Goal: Information Seeking & Learning: Learn about a topic

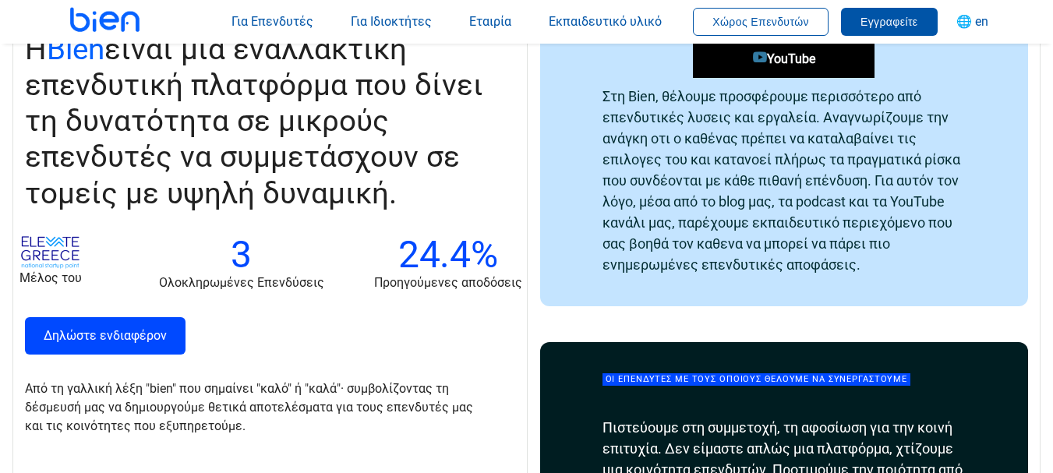
scroll to position [2026, 0]
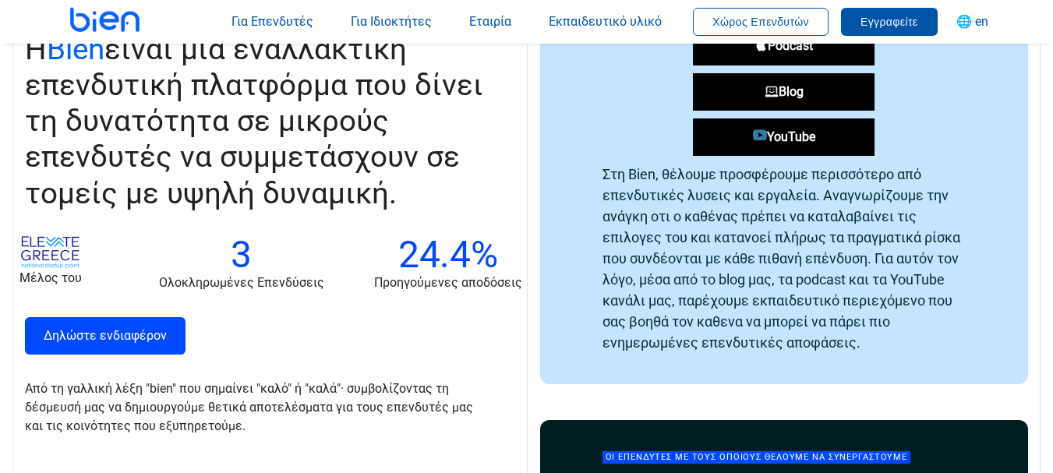
click at [735, 143] on link "YouTube" at bounding box center [784, 136] width 182 height 37
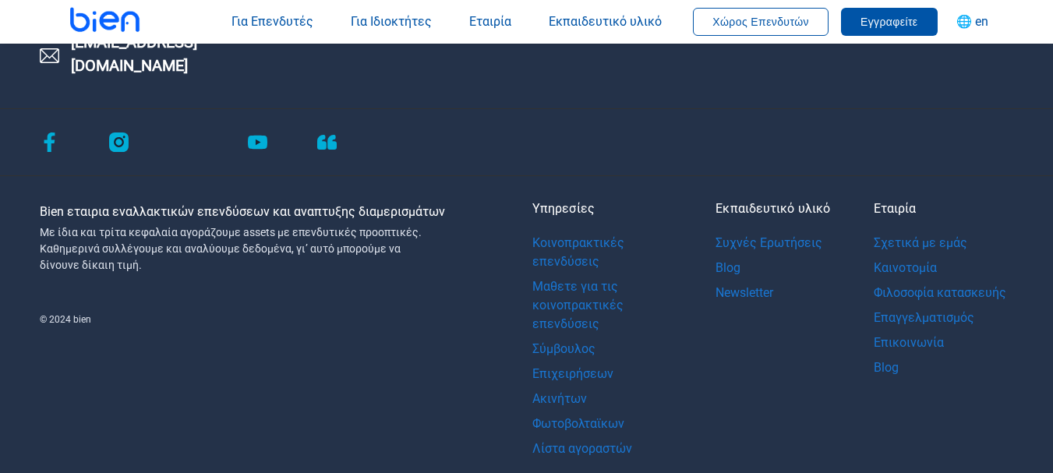
scroll to position [3271, 0]
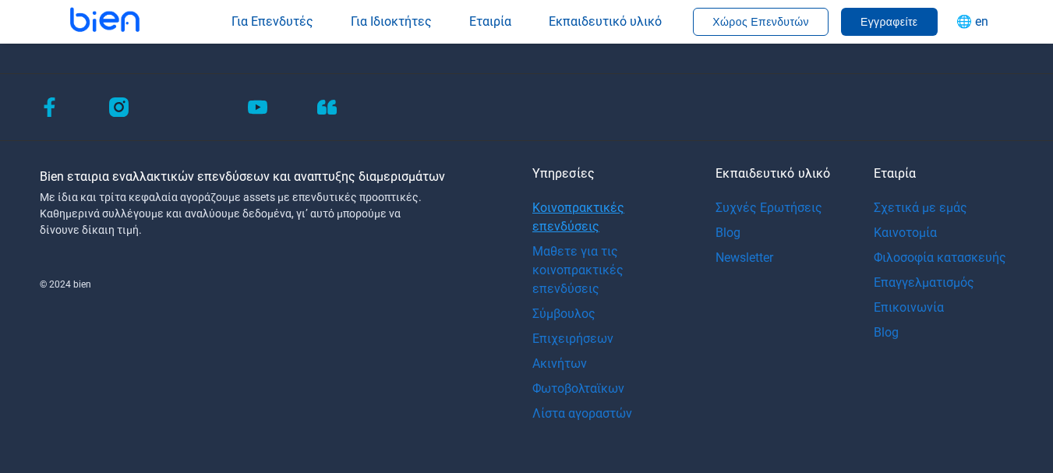
click at [564, 198] on link "Κοινοπρακτικές επενδύσεις" at bounding box center [606, 218] width 148 height 44
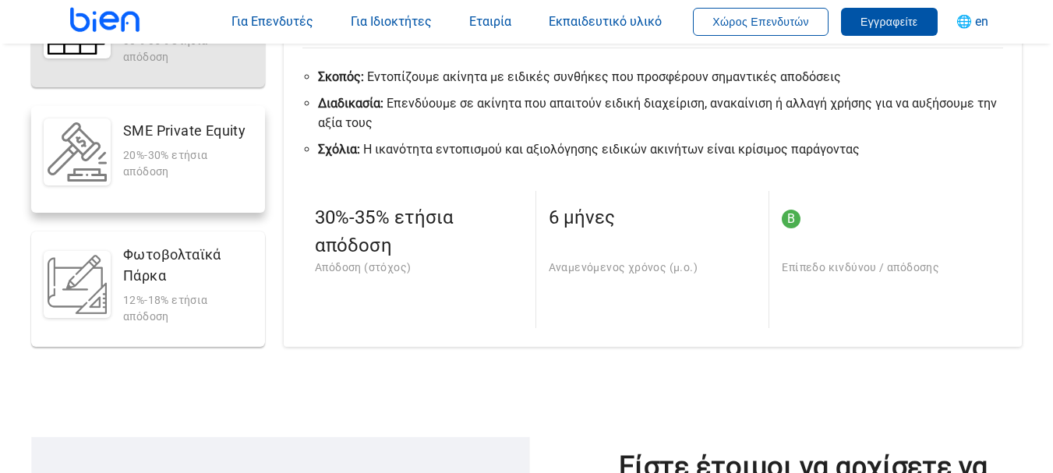
scroll to position [701, 0]
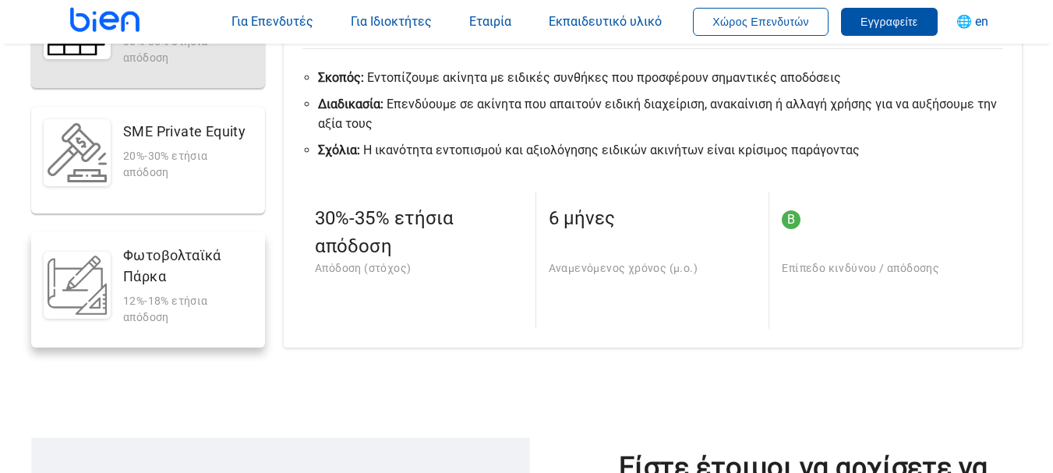
click at [154, 277] on div "Φωτοβολταϊκά Πάρκα" at bounding box center [187, 266] width 129 height 42
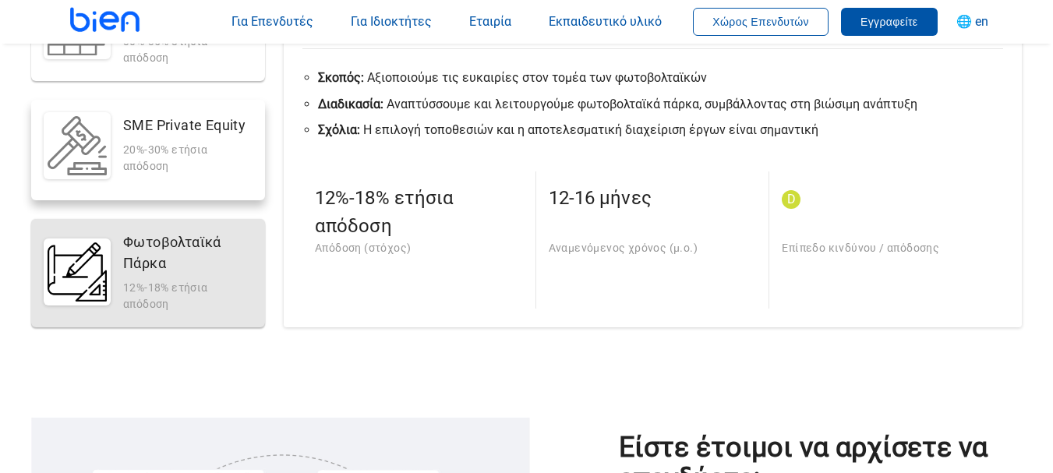
click at [172, 128] on div "SME Private Equity" at bounding box center [187, 125] width 129 height 21
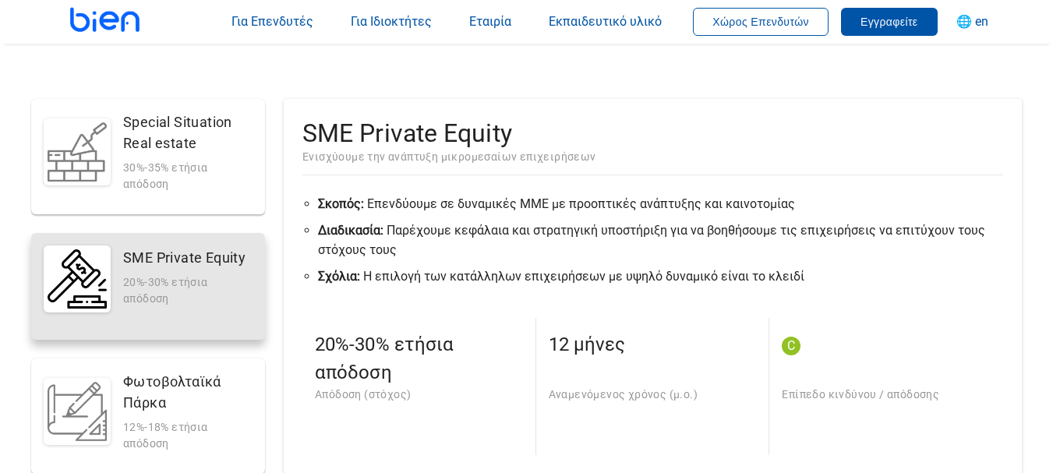
scroll to position [546, 0]
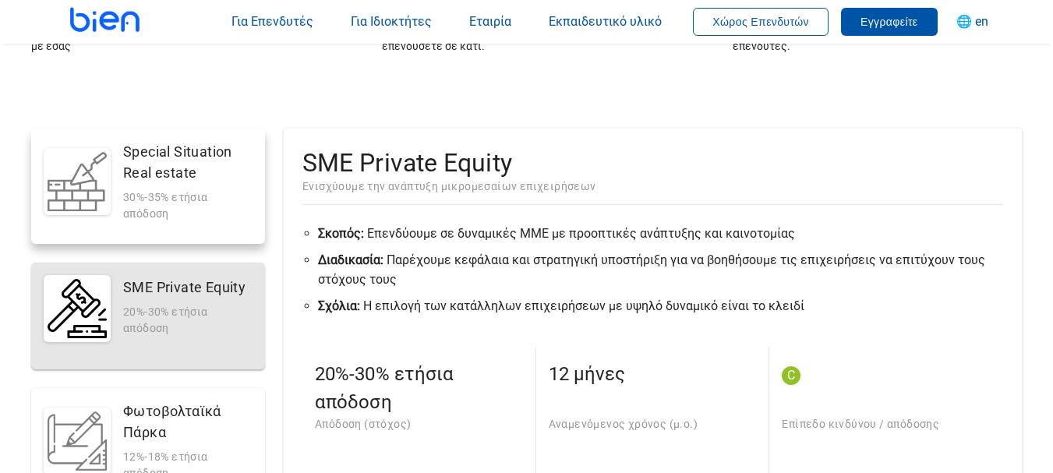
click at [179, 166] on div "Special Situation Real estate" at bounding box center [187, 162] width 129 height 42
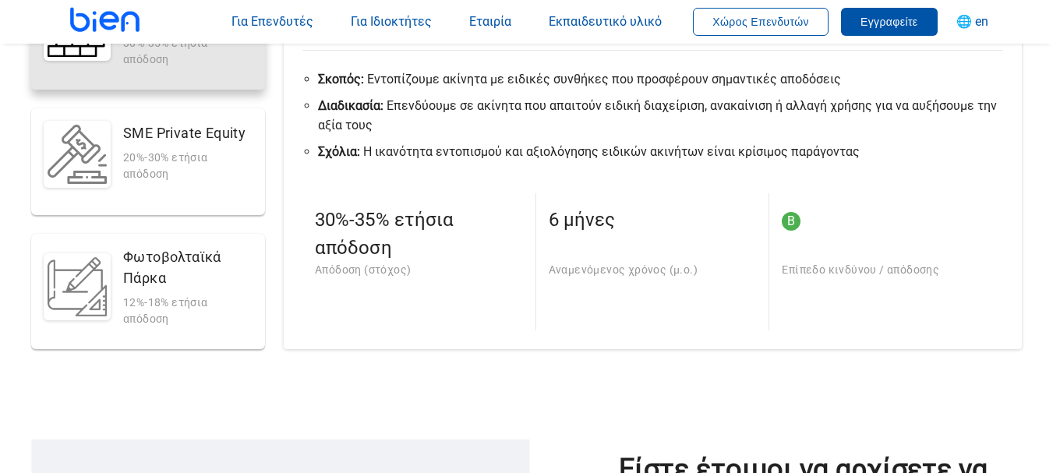
scroll to position [701, 0]
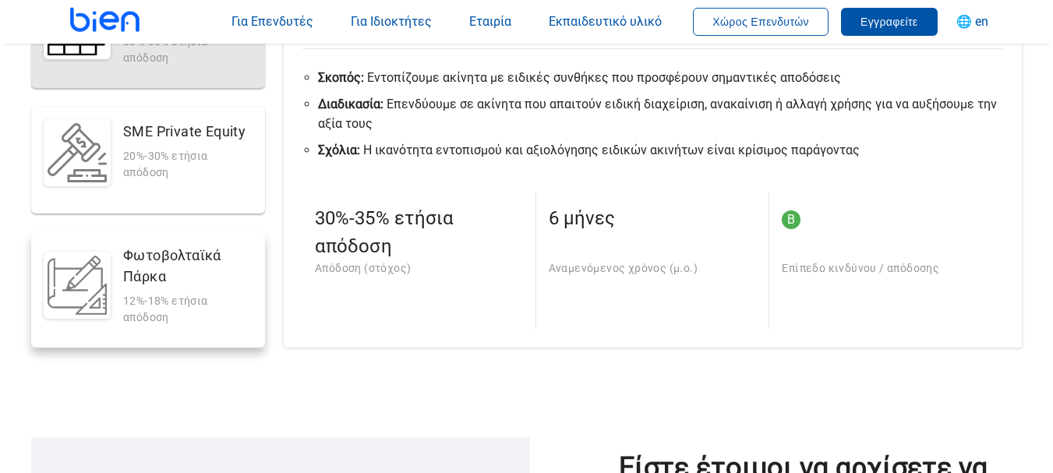
click at [140, 268] on div "Φωτοβολταϊκά Πάρκα" at bounding box center [187, 266] width 129 height 42
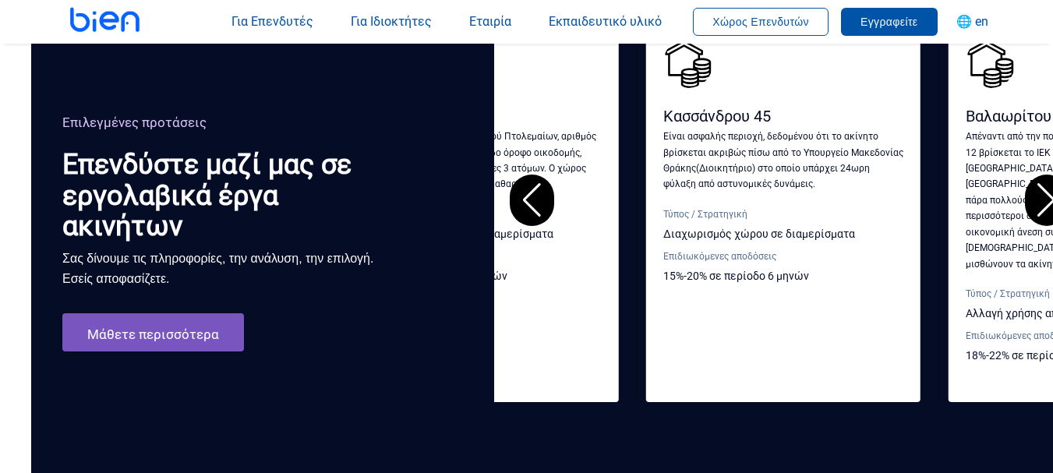
scroll to position [2338, 0]
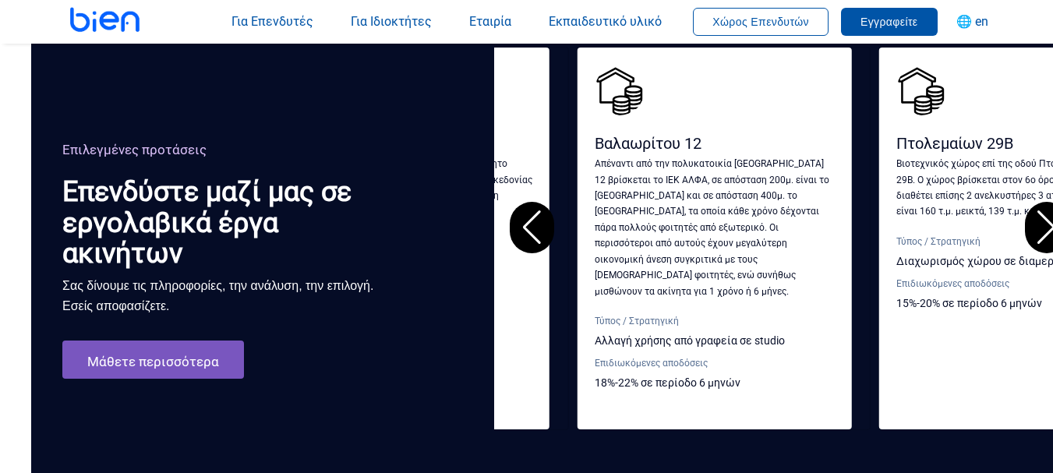
click at [616, 255] on p "Απέναντι από την πολυκατοικία [GEOGRAPHIC_DATA] 12 βρίσκεται το ΙΕΚ ΑΛΦΑ, σε απ…" at bounding box center [715, 227] width 240 height 143
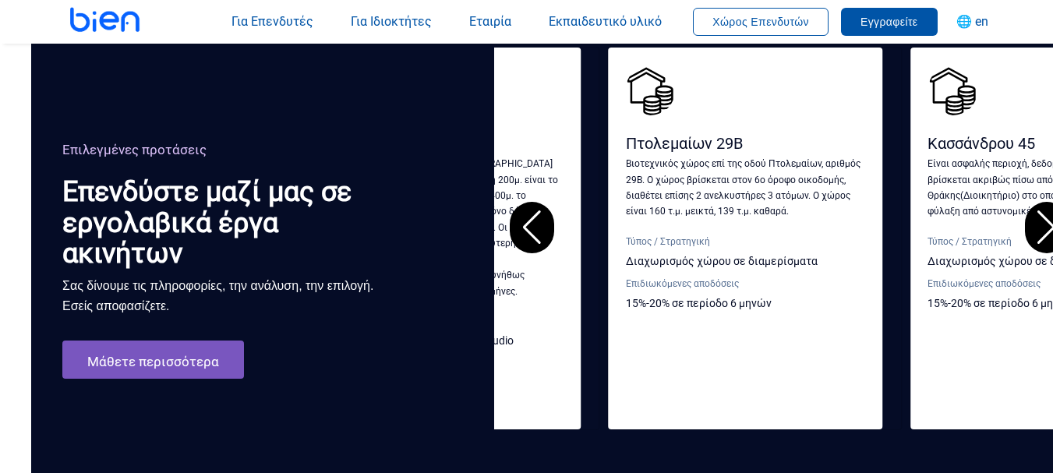
click at [542, 273] on div "Βαλαωρίτου 12 Απέναντι από την πολυκατοικία Βαλαωρίτου 12 βρίσκεται το [GEOGRAP…" at bounding box center [443, 235] width 240 height 341
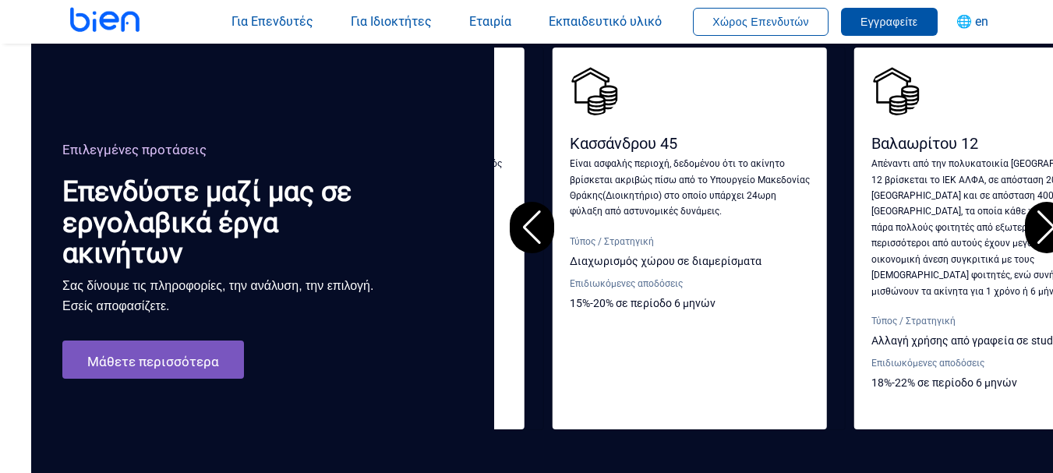
click at [482, 177] on div "Επιλεγμένες προτάσεις Επενδύστε μαζί μας σε εργολαβικά έργα ακινήτων Σας δίνουμ…" at bounding box center [557, 189] width 1053 height 489
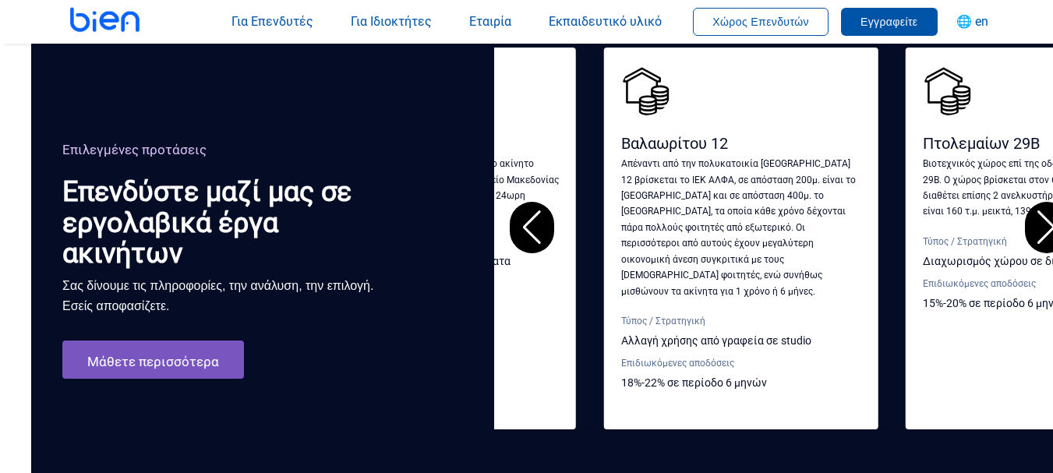
click at [525, 191] on div "Βαλαωρίτου 12 Απέναντι από την πολυκατοικία Βαλαωρίτου 12 βρίσκεται το [GEOGRAP…" at bounding box center [789, 238] width 590 height 383
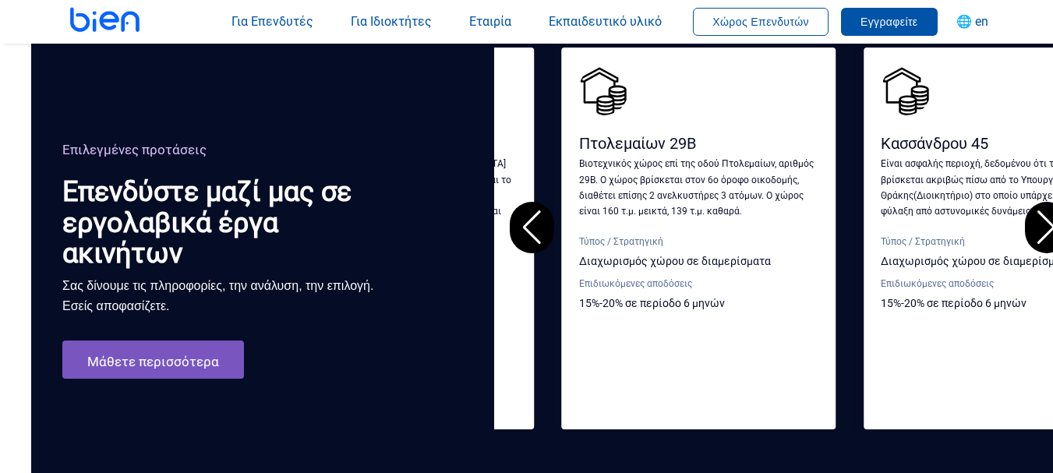
click at [499, 245] on div "Επιλεγμένες προτάσεις Επενδύστε μαζί μας σε εργολαβικά έργα ακινήτων Σας δίνουμ…" at bounding box center [557, 189] width 1053 height 489
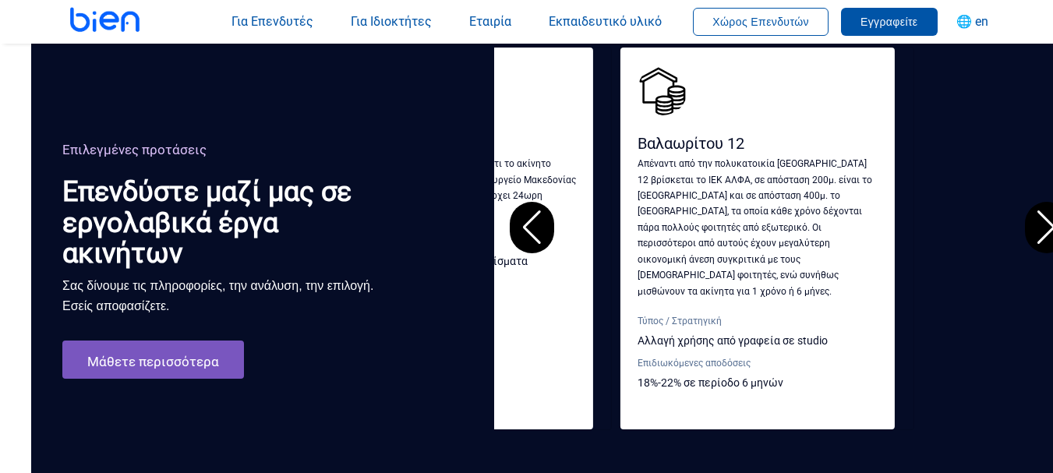
click at [296, 193] on div "Επιλεγμένες προτάσεις Επενδύστε μαζί μας σε εργολαβικά έργα ακινήτων Σας δίνουμ…" at bounding box center [557, 189] width 1053 height 489
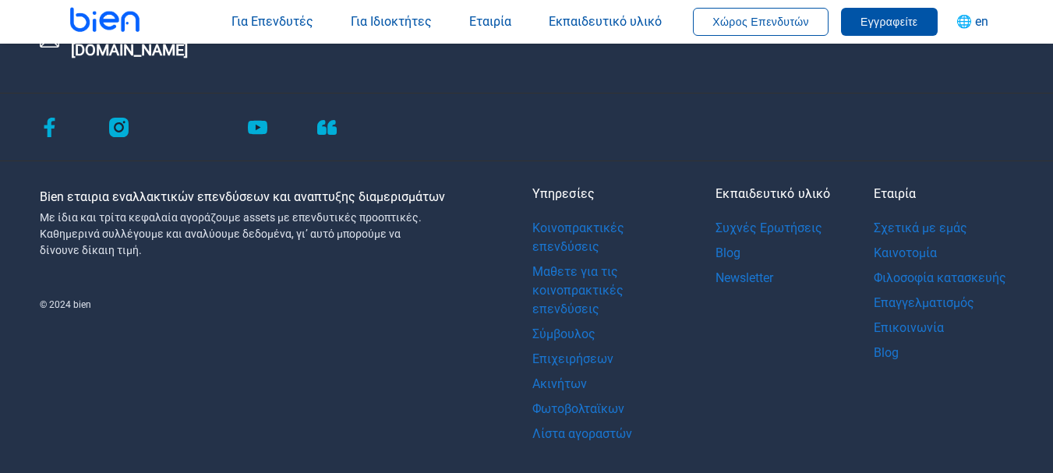
scroll to position [4215, 0]
click at [583, 421] on link "Λίστα αγοραστών" at bounding box center [606, 433] width 148 height 25
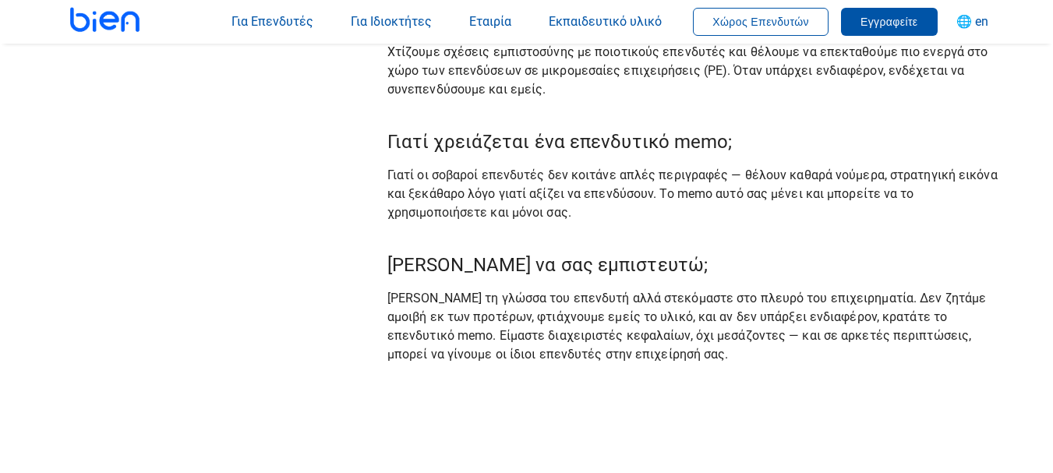
scroll to position [4832, 0]
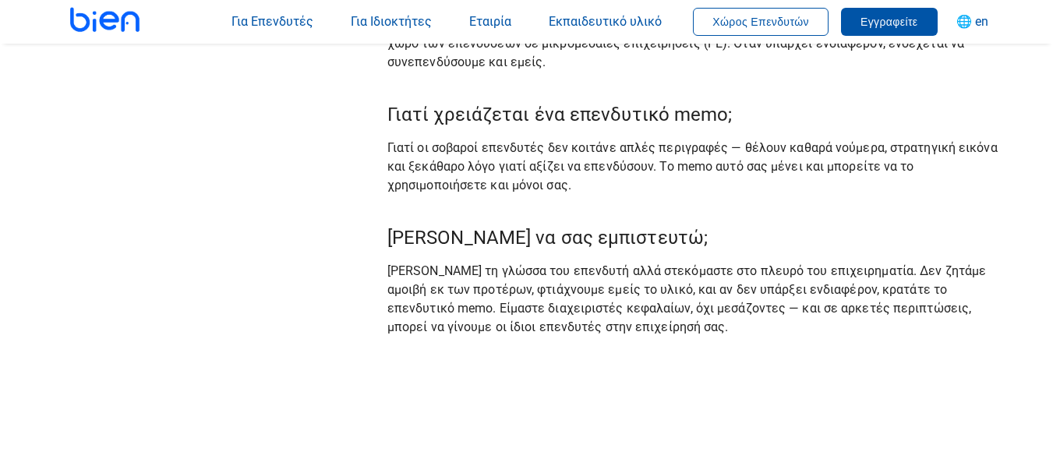
click at [107, 198] on div "Συχνές Ερωτήσεις" at bounding box center [201, 27] width 309 height 681
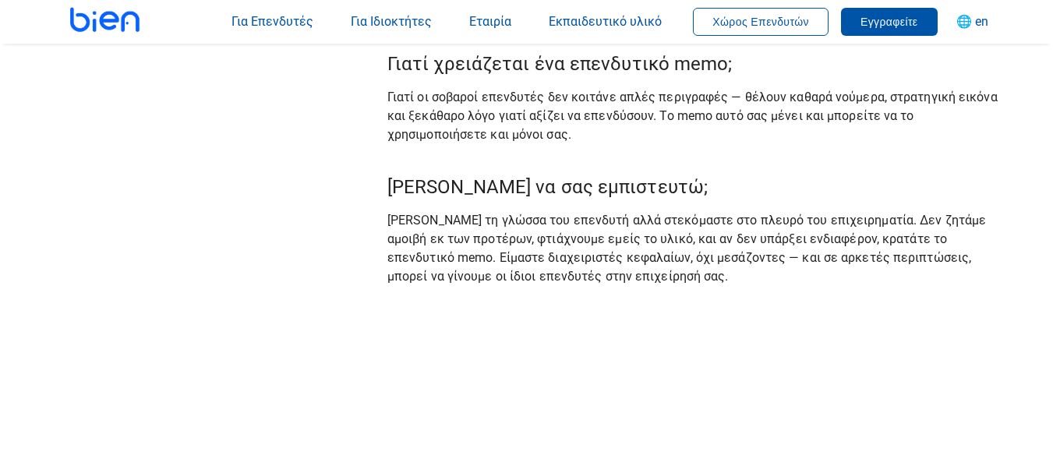
scroll to position [4910, 0]
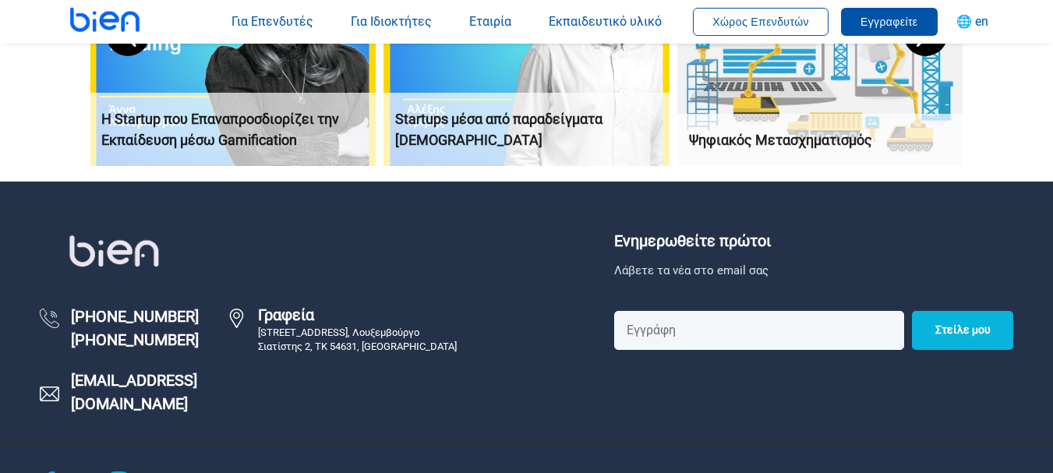
scroll to position [5924, 0]
